Goal: Find contact information: Find contact information

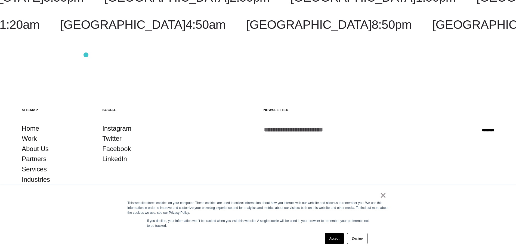
scroll to position [2069, 0]
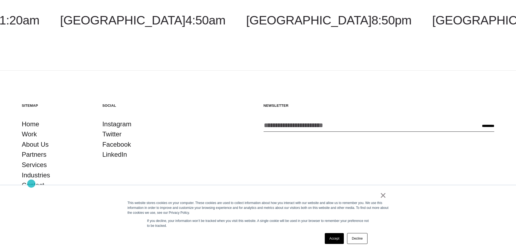
click at [31, 184] on link "Contact" at bounding box center [33, 185] width 23 height 10
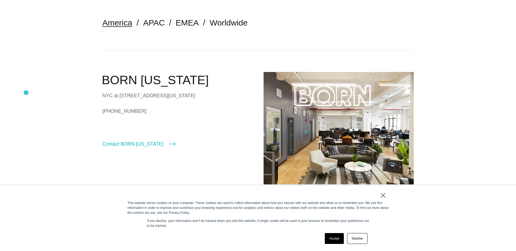
scroll to position [130, 0]
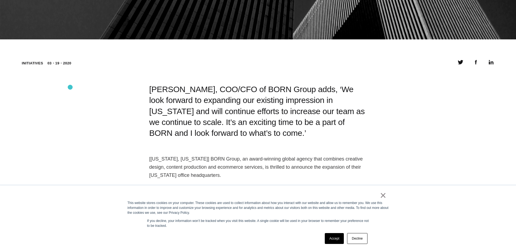
scroll to position [452, 0]
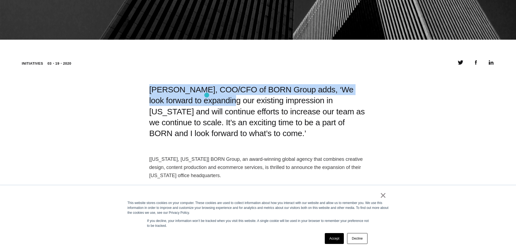
drag, startPoint x: 150, startPoint y: 91, endPoint x: 207, endPoint y: 95, distance: 57.0
click at [207, 95] on div "[PERSON_NAME], COO/CFO of BORN Group adds, ‘We look forward to expanding our ex…" at bounding box center [257, 111] width 217 height 55
